Goal: Find specific page/section

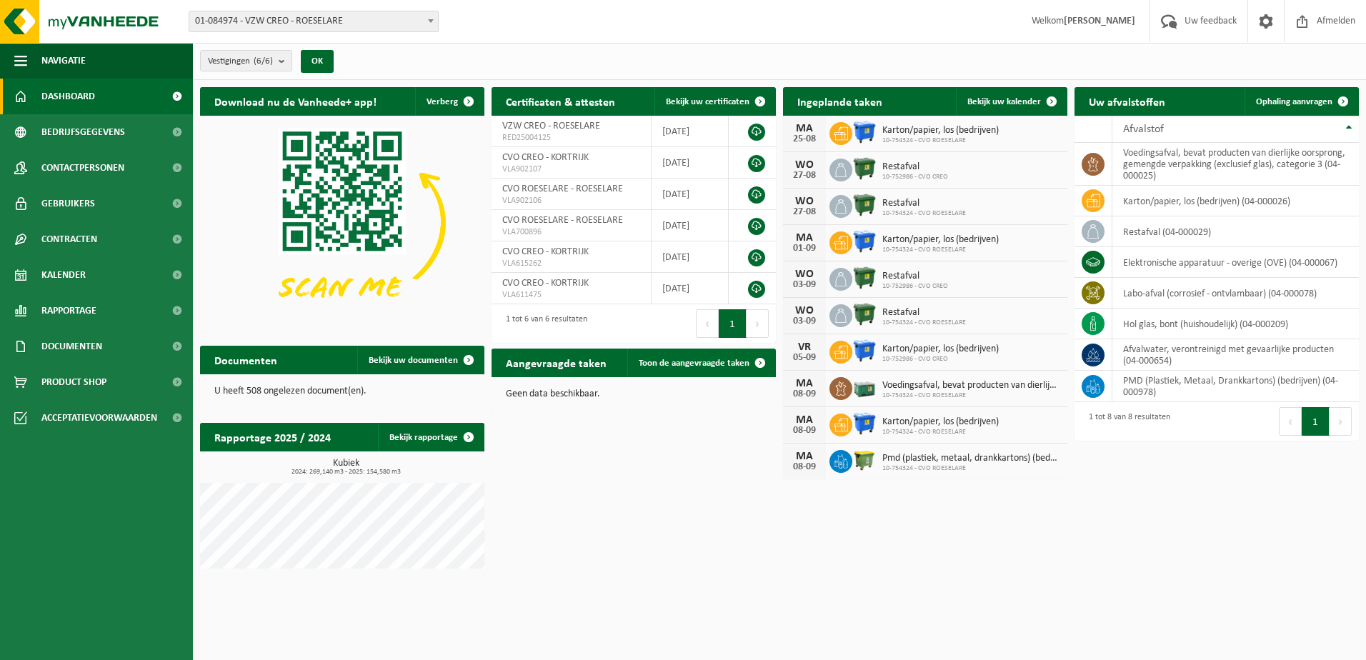
click at [1075, 23] on strong "[PERSON_NAME]" at bounding box center [1099, 21] width 71 height 11
click at [1110, 16] on strong "[PERSON_NAME]" at bounding box center [1099, 21] width 71 height 11
click at [113, 133] on span "Bedrijfsgegevens" at bounding box center [83, 132] width 84 height 36
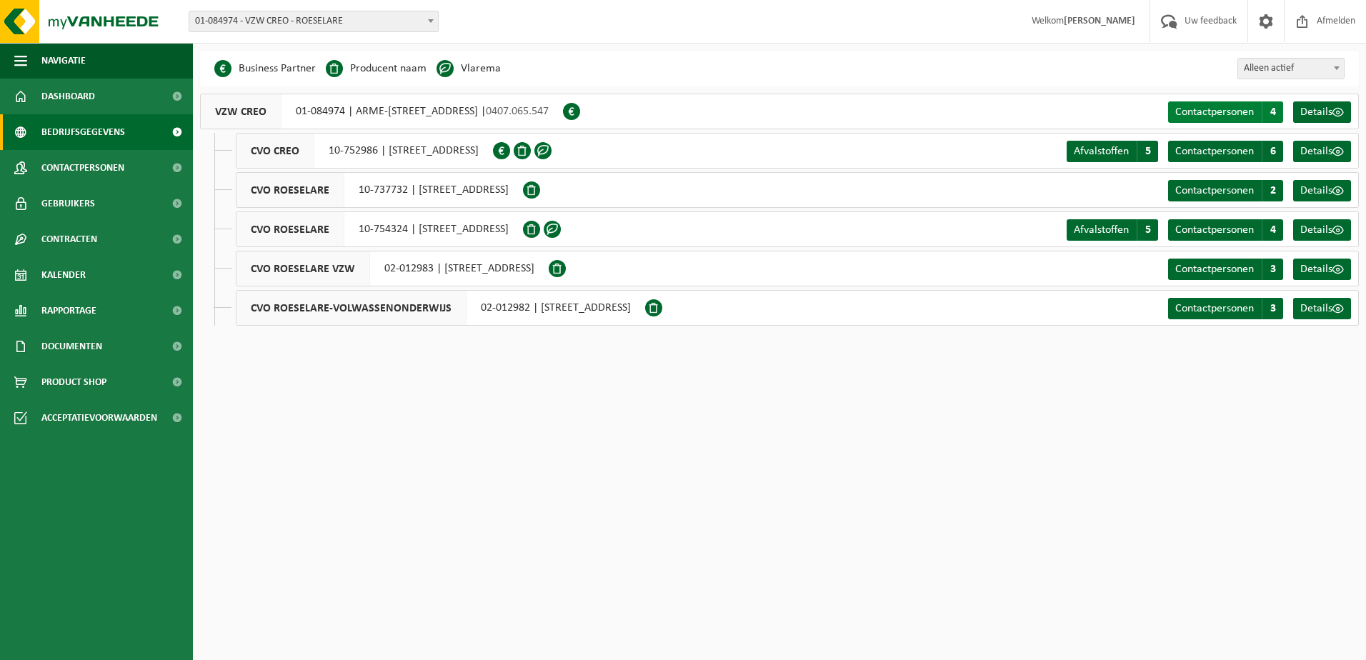
click at [1238, 110] on span "Contactpersonen" at bounding box center [1214, 111] width 79 height 11
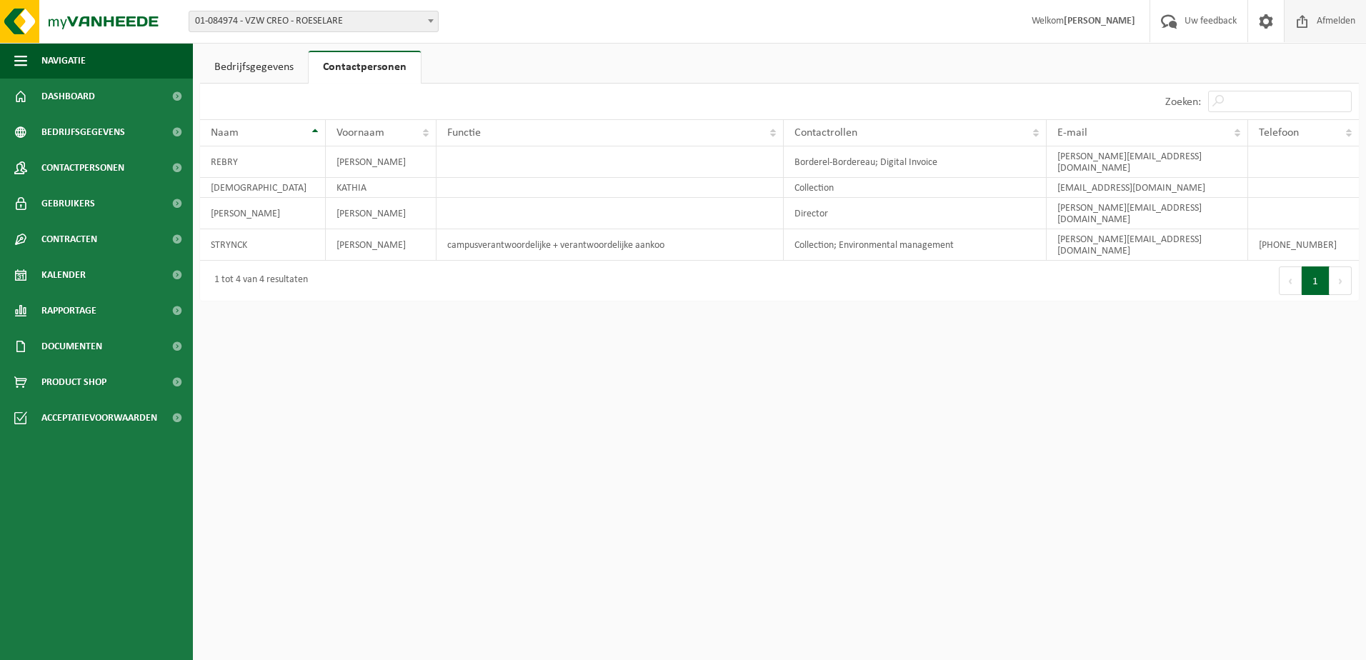
click at [1343, 21] on span "Afmelden" at bounding box center [1336, 21] width 46 height 42
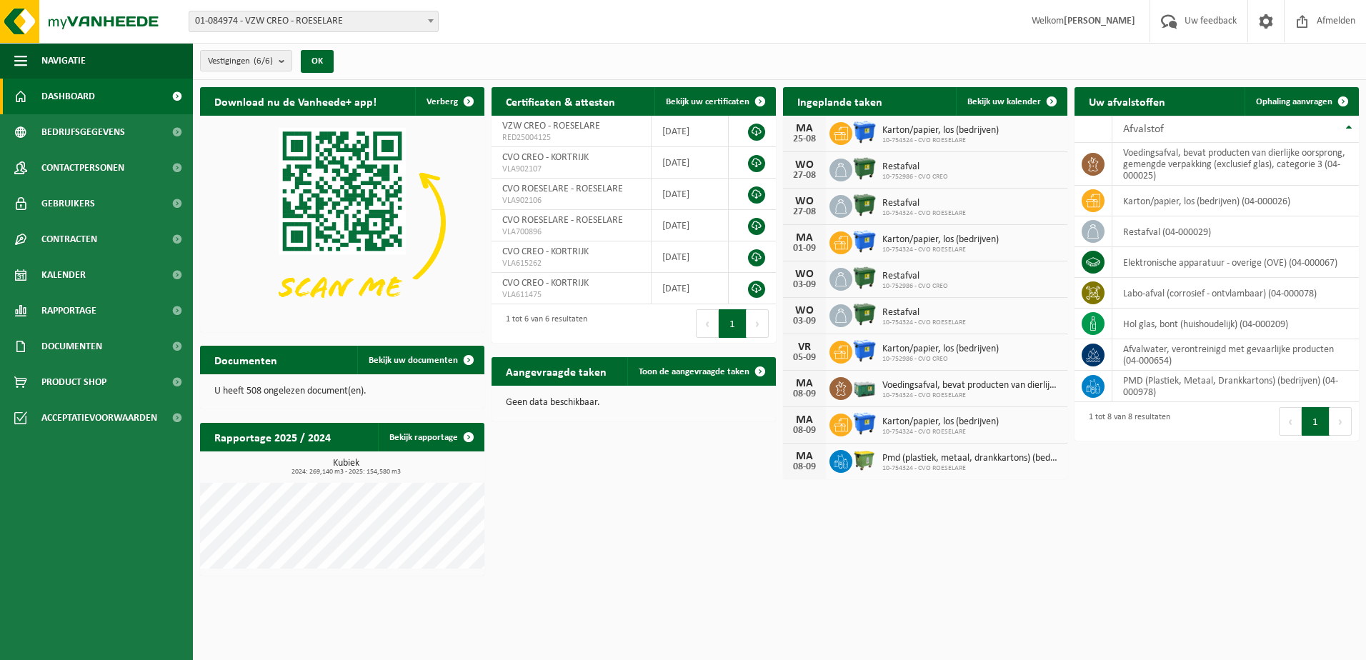
click at [432, 20] on b at bounding box center [431, 21] width 6 height 4
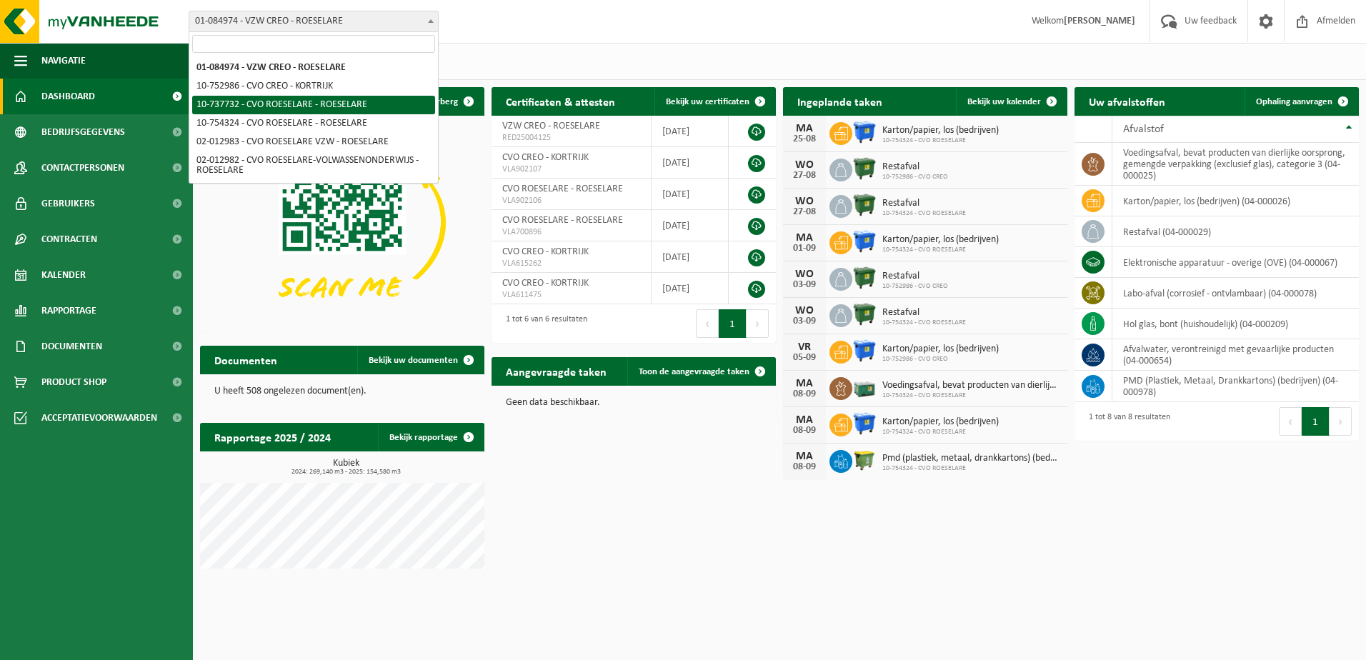
click at [812, 65] on div "Vestigingen (6/6) Alles selecteren Alles deselecteren Actieve selecteren VZW CR…" at bounding box center [779, 61] width 1173 height 37
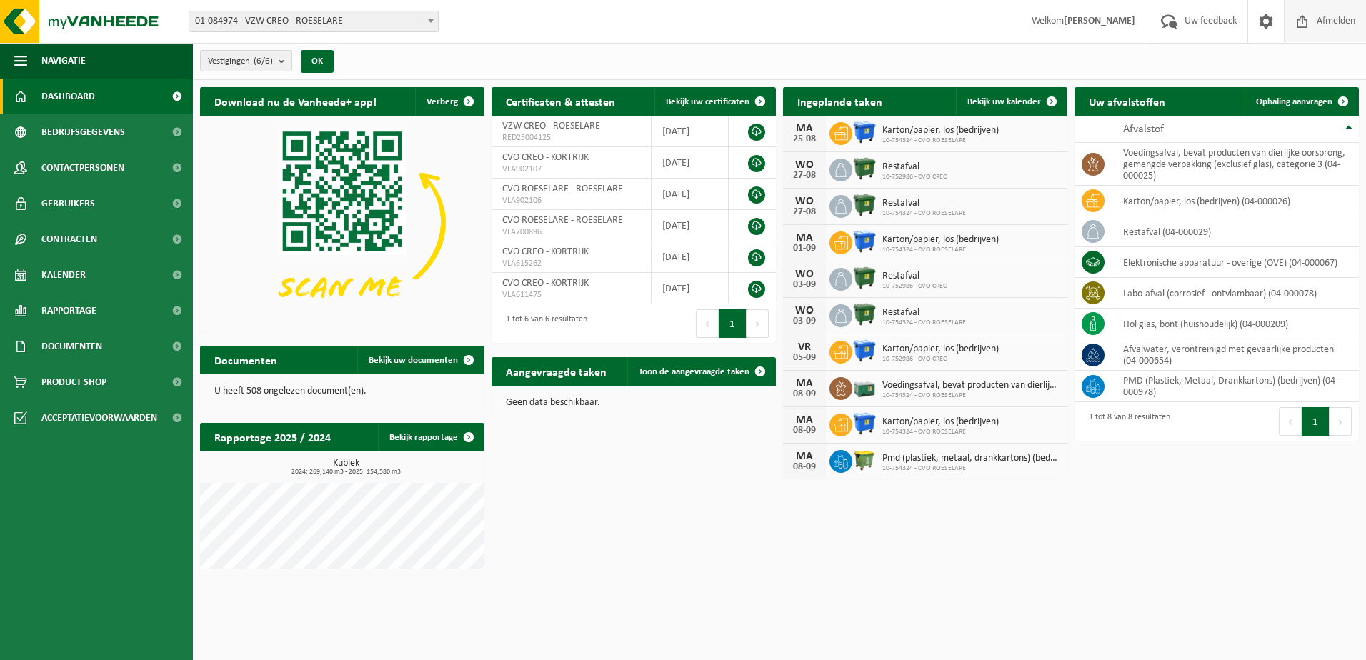
click at [1343, 19] on span "Afmelden" at bounding box center [1336, 21] width 46 height 42
